Goal: Task Accomplishment & Management: Complete application form

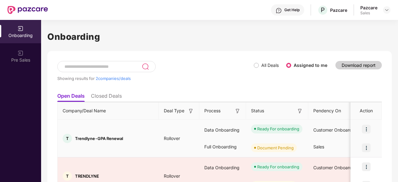
click at [364, 146] on img at bounding box center [366, 148] width 9 height 9
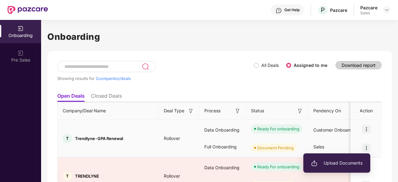
click at [332, 161] on span "Upload Documents" at bounding box center [336, 163] width 51 height 7
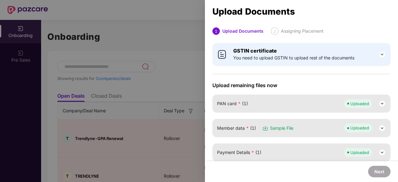
click at [154, 158] on div at bounding box center [199, 91] width 398 height 182
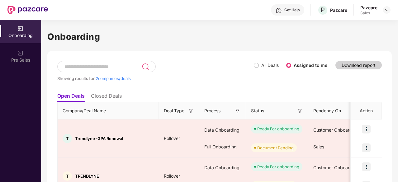
scroll to position [35, 0]
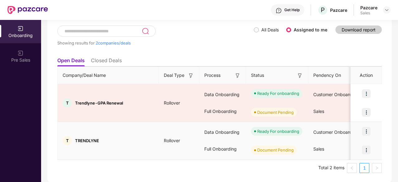
click at [367, 153] on img at bounding box center [366, 150] width 9 height 9
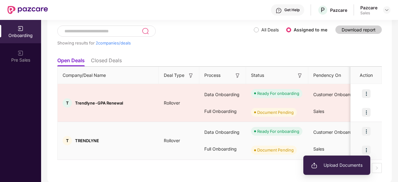
click at [358, 169] on li "Upload Documents" at bounding box center [336, 165] width 67 height 13
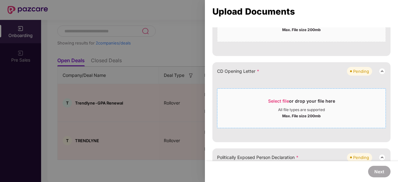
scroll to position [348, 0]
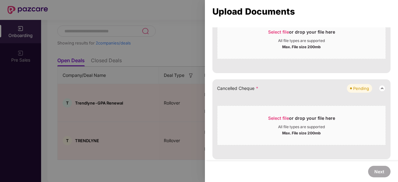
click at [158, 120] on div at bounding box center [199, 91] width 398 height 182
